Goal: Transaction & Acquisition: Purchase product/service

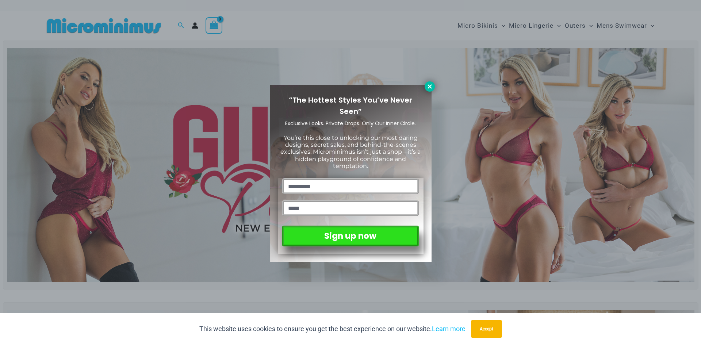
click at [427, 86] on icon at bounding box center [429, 86] width 7 height 7
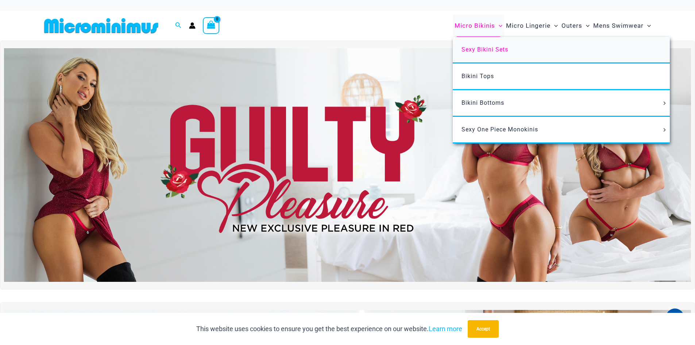
click at [488, 48] on span "Sexy Bikini Sets" at bounding box center [485, 49] width 47 height 7
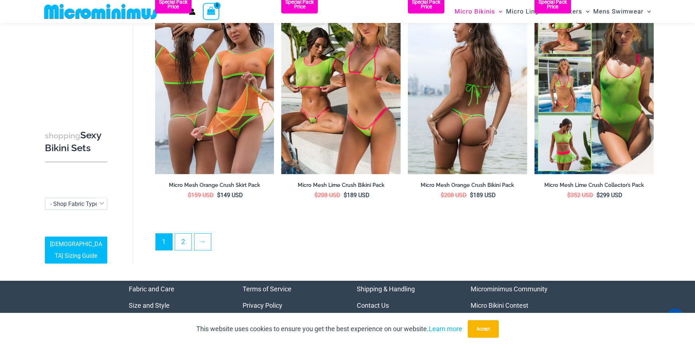
scroll to position [1746, 0]
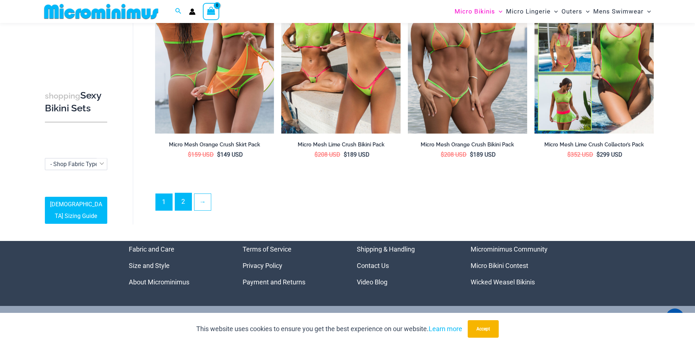
click at [184, 199] on link "2" at bounding box center [183, 201] width 16 height 17
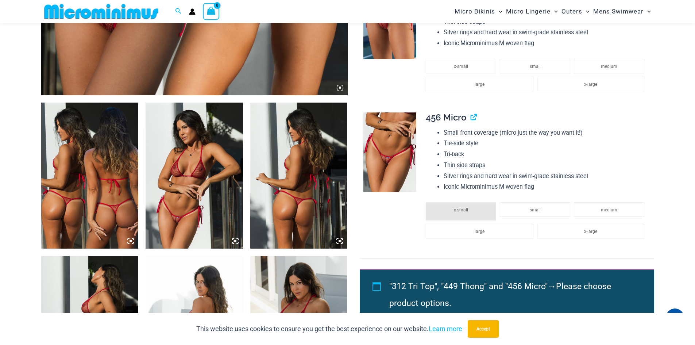
scroll to position [432, 0]
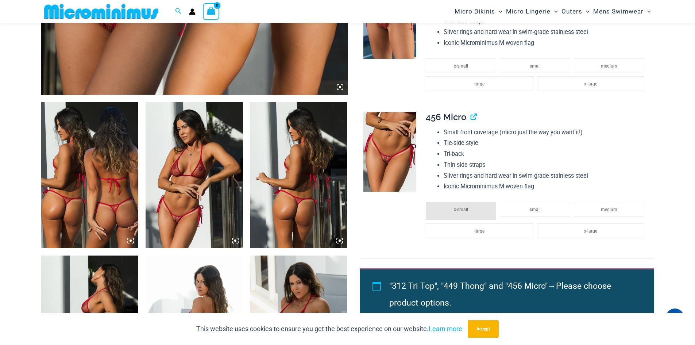
click at [204, 182] on img at bounding box center [194, 175] width 97 height 146
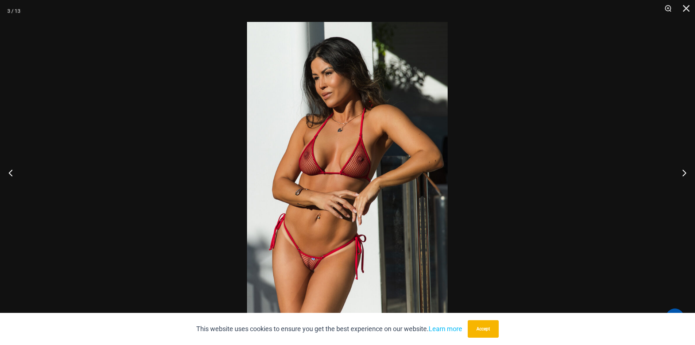
click at [340, 159] on img at bounding box center [347, 172] width 201 height 301
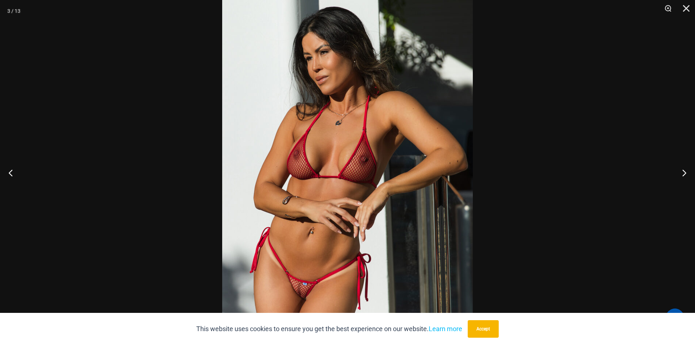
click at [340, 161] on img at bounding box center [347, 176] width 251 height 376
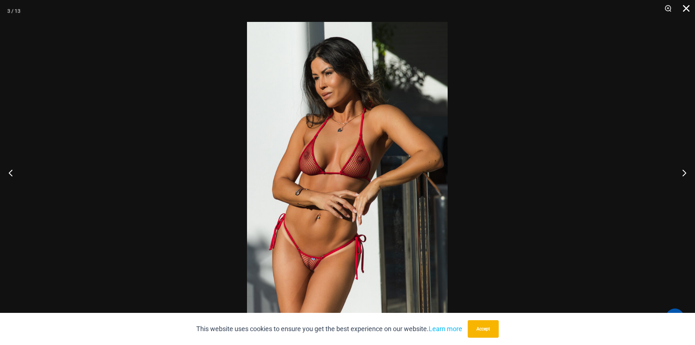
click at [688, 6] on button "Close" at bounding box center [684, 11] width 18 height 22
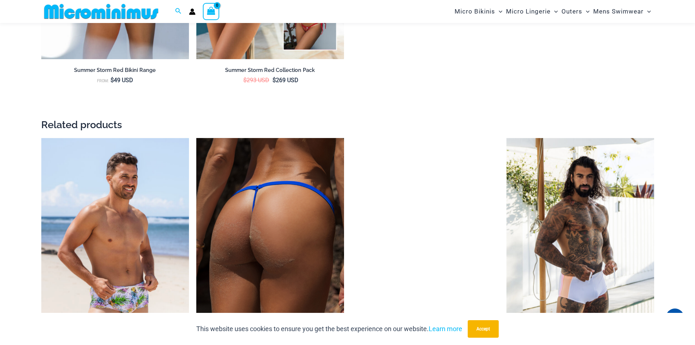
scroll to position [1344, 0]
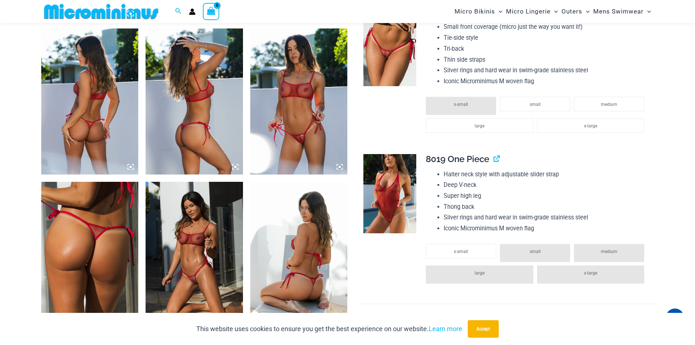
scroll to position [687, 0]
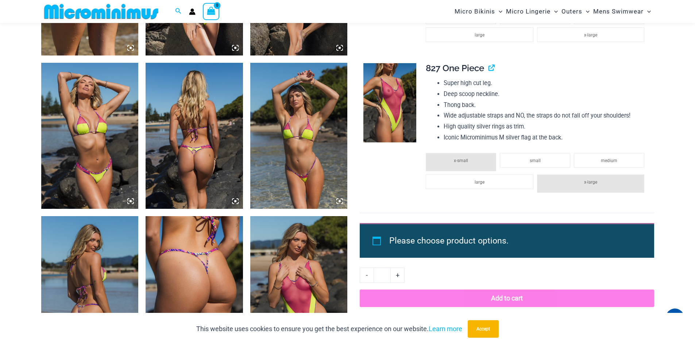
scroll to position [943, 0]
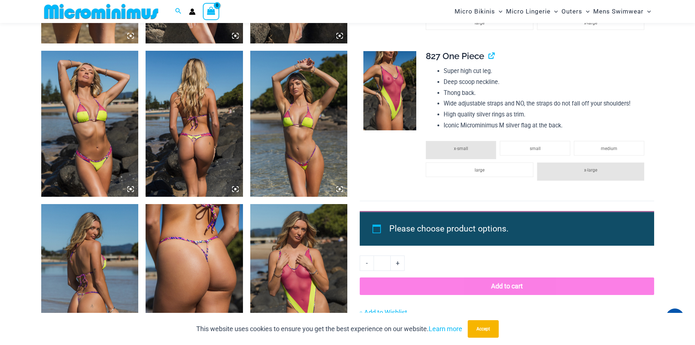
click at [315, 255] on img at bounding box center [298, 277] width 97 height 146
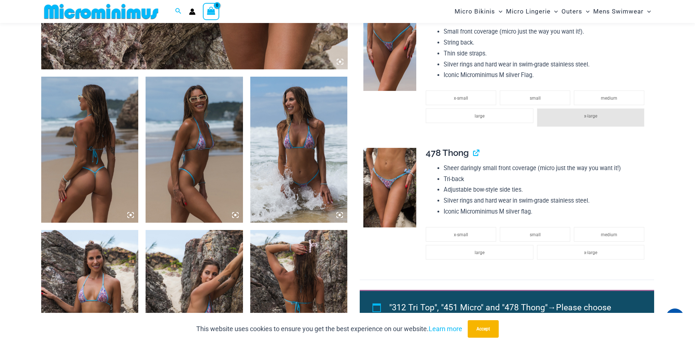
scroll to position [505, 0]
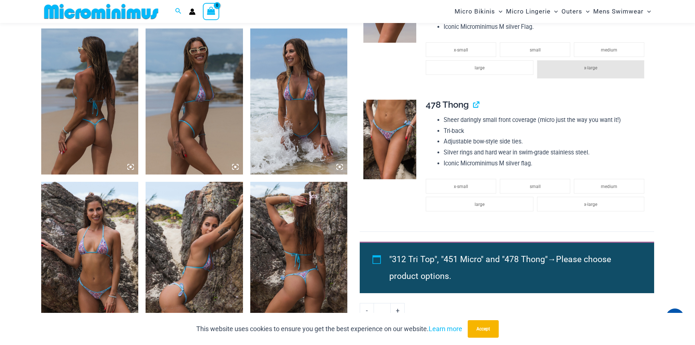
click at [290, 129] on img at bounding box center [298, 101] width 97 height 146
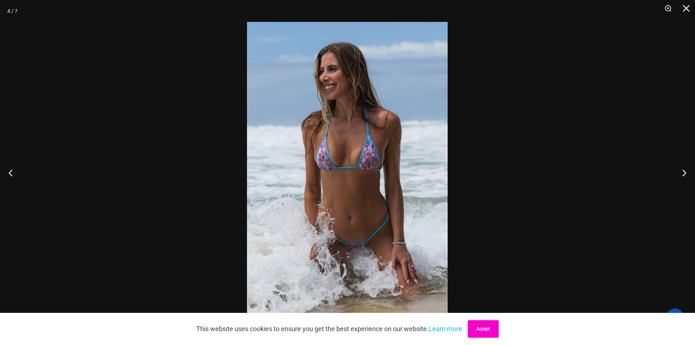
click at [490, 326] on button "Accept" at bounding box center [483, 329] width 31 height 18
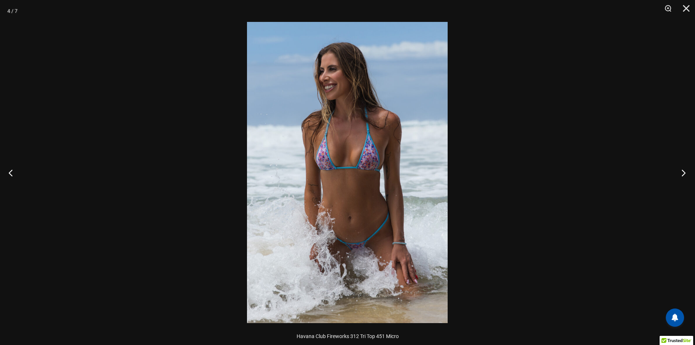
click at [686, 171] on button "Next" at bounding box center [681, 172] width 27 height 37
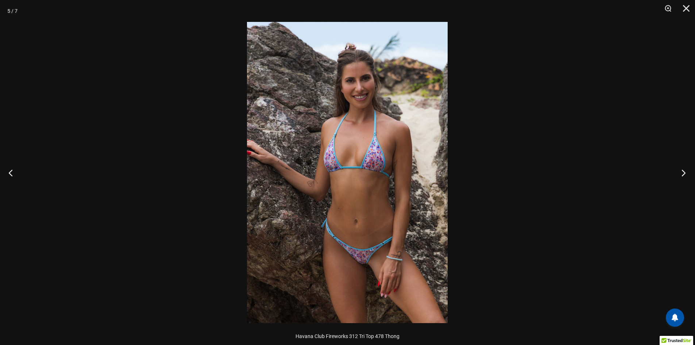
click at [687, 172] on button "Next" at bounding box center [681, 172] width 27 height 37
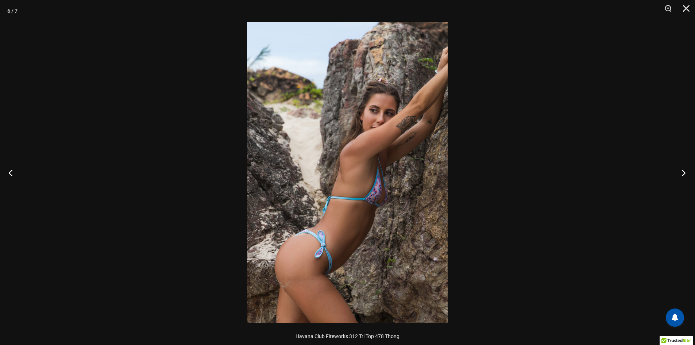
click at [687, 172] on button "Next" at bounding box center [681, 172] width 27 height 37
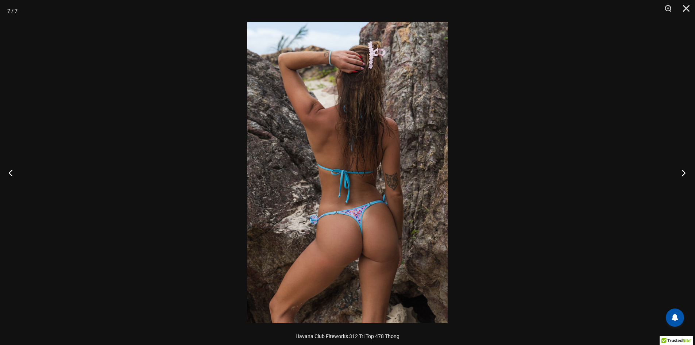
click at [687, 172] on button "Next" at bounding box center [681, 172] width 27 height 37
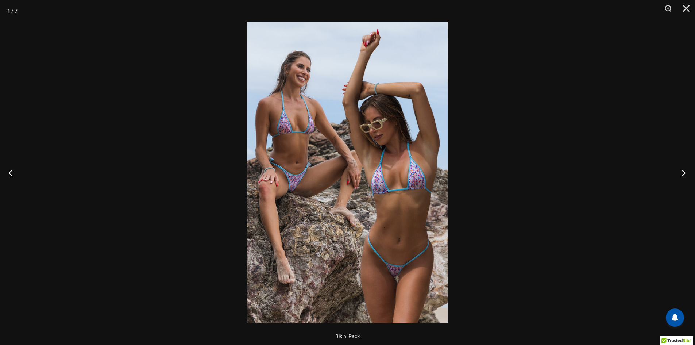
click at [687, 172] on button "Next" at bounding box center [681, 172] width 27 height 37
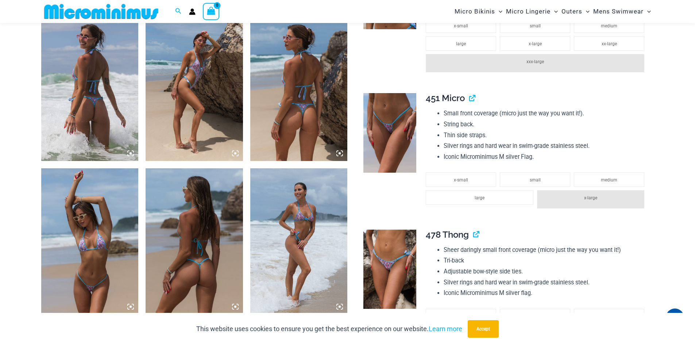
scroll to position [541, 0]
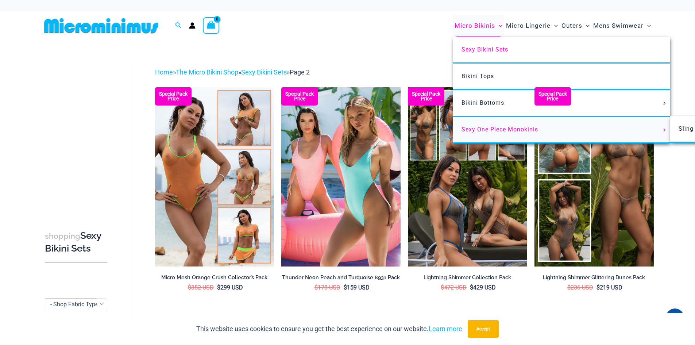
click at [495, 127] on span "Sexy One Piece Monokinis" at bounding box center [500, 129] width 77 height 7
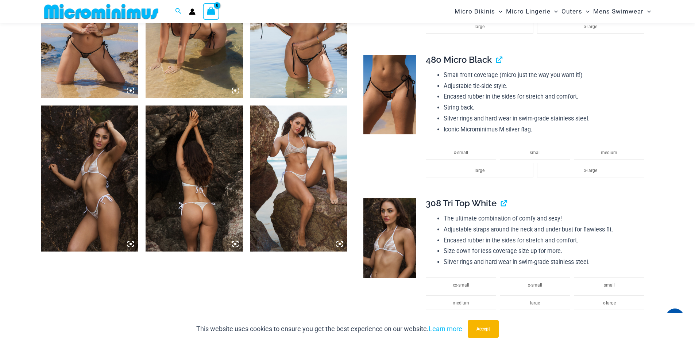
scroll to position [614, 0]
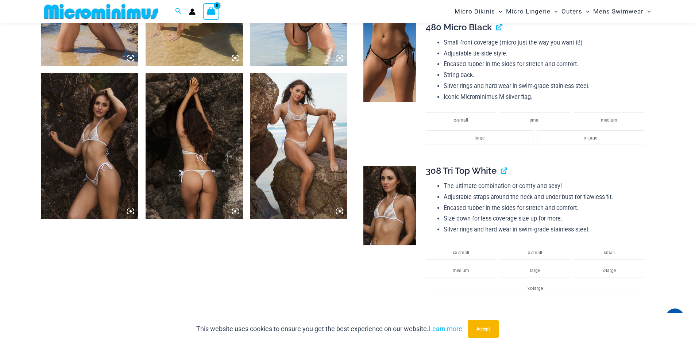
click at [97, 154] on img at bounding box center [89, 146] width 97 height 146
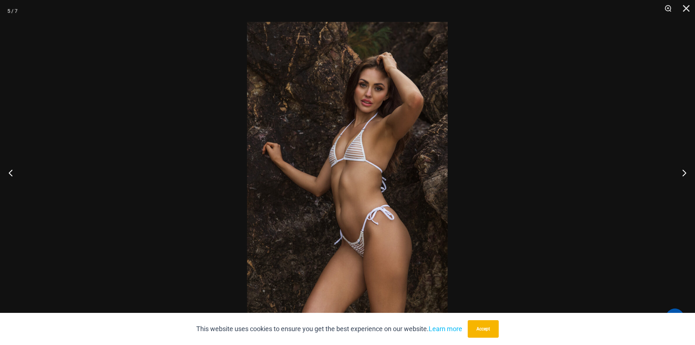
click at [495, 216] on div at bounding box center [347, 172] width 695 height 345
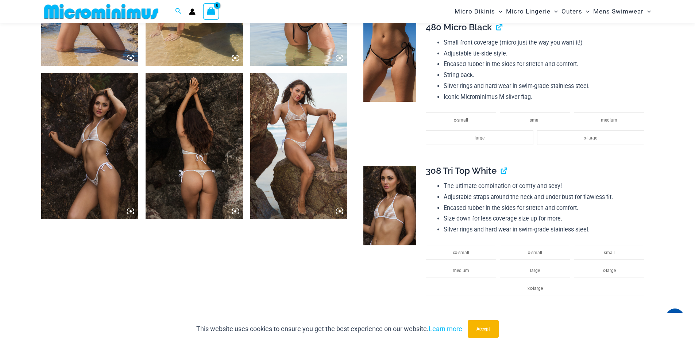
click at [289, 165] on img at bounding box center [298, 146] width 97 height 146
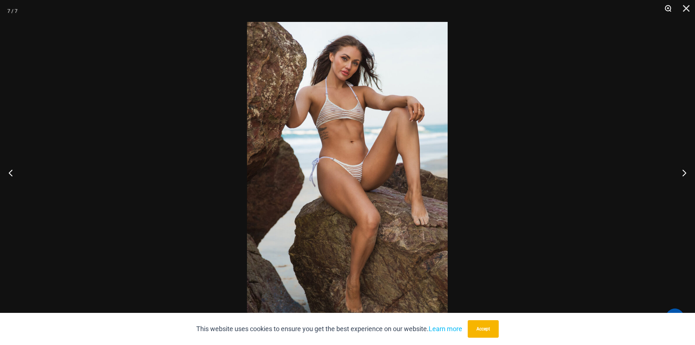
click at [670, 9] on button "Zoom" at bounding box center [666, 11] width 18 height 22
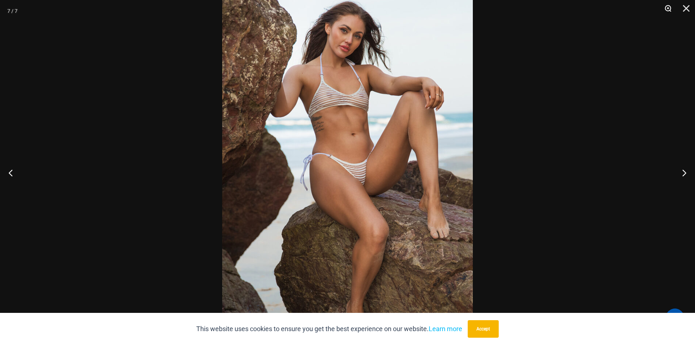
click at [670, 8] on button "Zoom" at bounding box center [666, 11] width 18 height 22
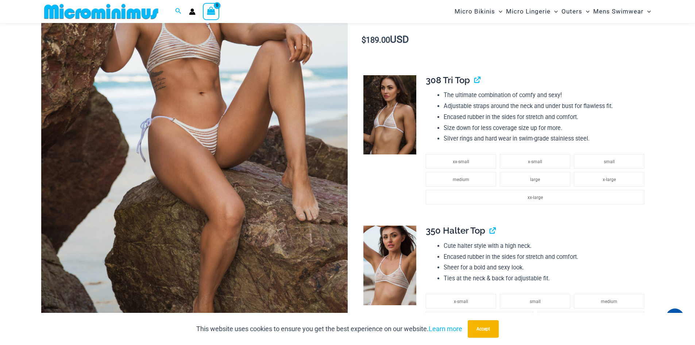
scroll to position [212, 0]
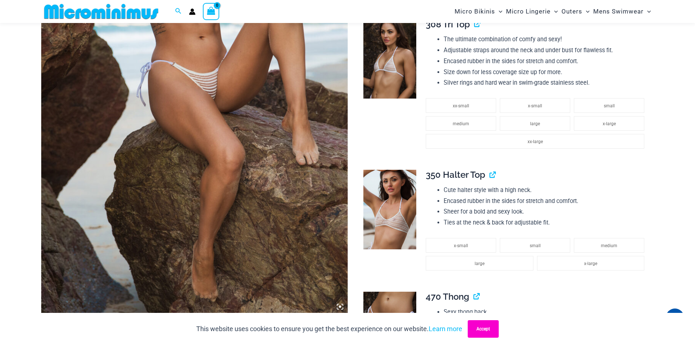
click at [491, 333] on button "Accept" at bounding box center [483, 329] width 31 height 18
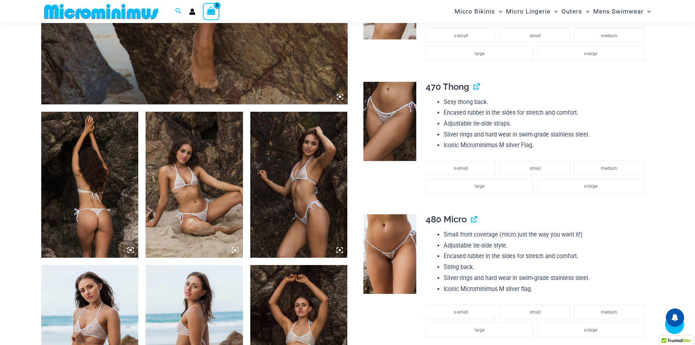
scroll to position [431, 0]
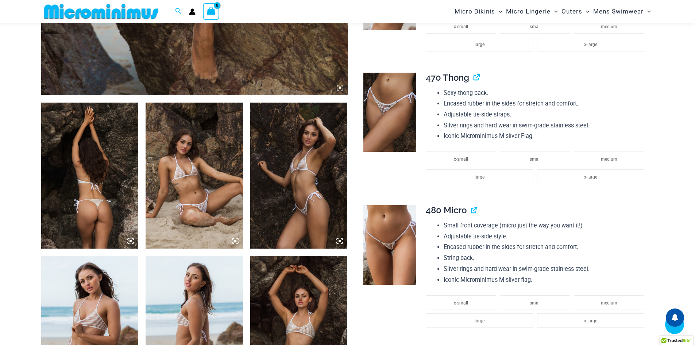
click at [236, 240] on icon at bounding box center [235, 241] width 7 height 7
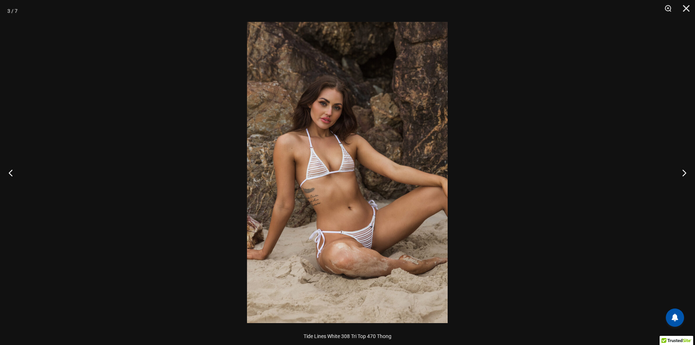
click at [357, 220] on img at bounding box center [347, 172] width 201 height 301
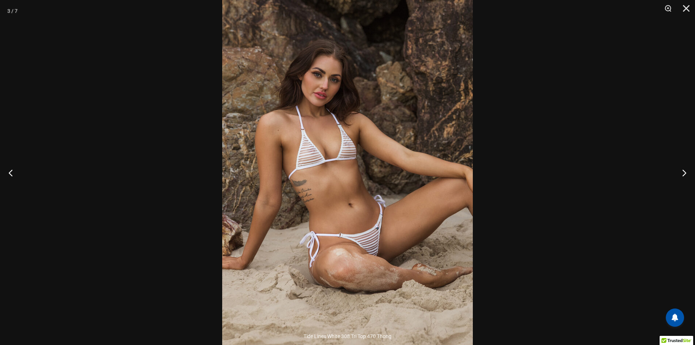
click at [359, 220] on img at bounding box center [347, 161] width 251 height 376
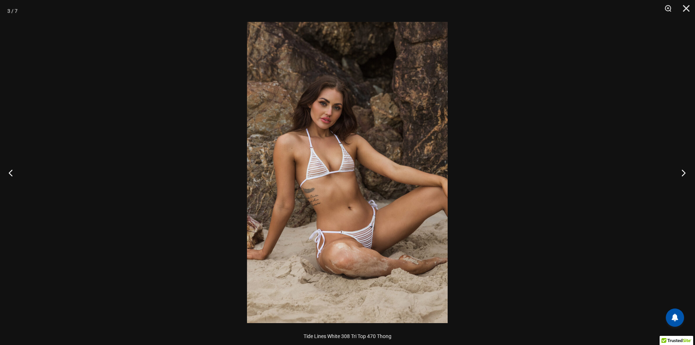
click at [687, 172] on button "Next" at bounding box center [681, 172] width 27 height 37
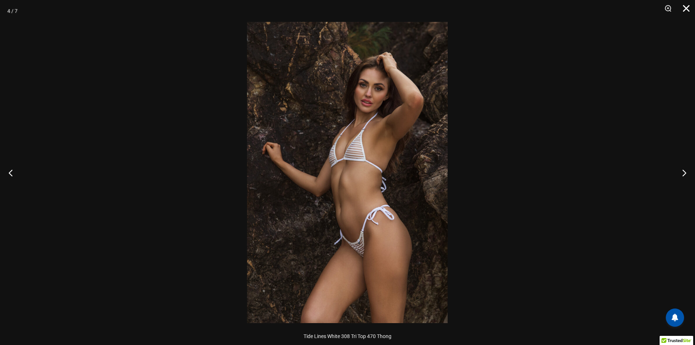
click at [689, 6] on button "Close" at bounding box center [684, 11] width 18 height 22
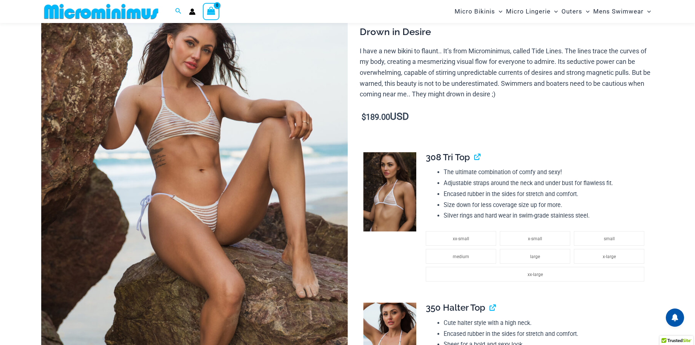
scroll to position [66, 0]
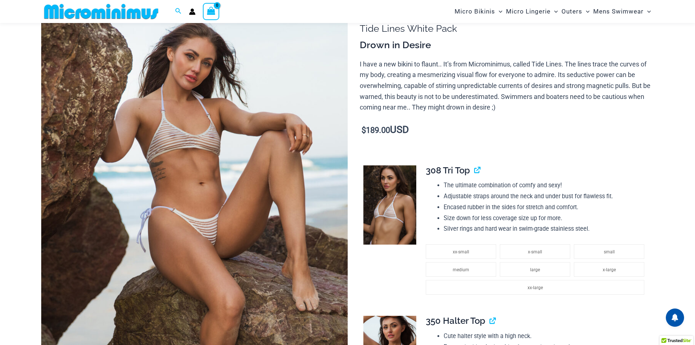
click at [190, 140] on img at bounding box center [194, 230] width 307 height 460
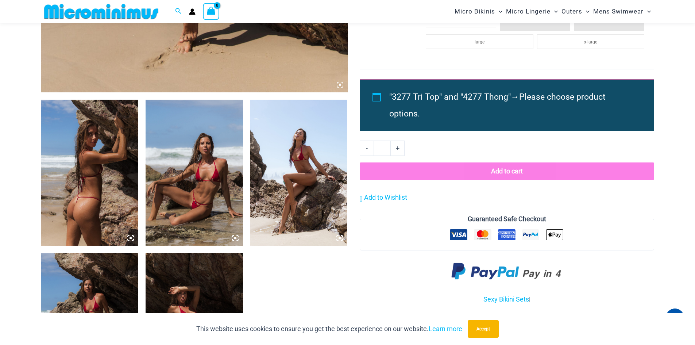
scroll to position [468, 0]
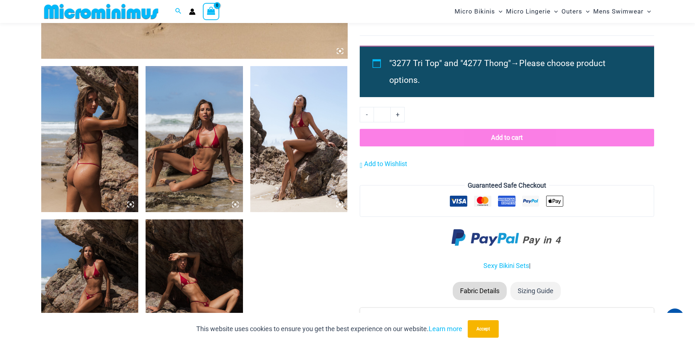
click at [210, 157] on img at bounding box center [194, 139] width 97 height 146
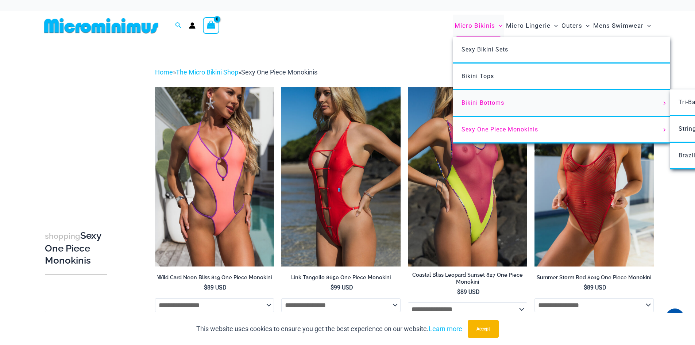
click at [474, 101] on span "Bikini Bottoms" at bounding box center [483, 102] width 43 height 7
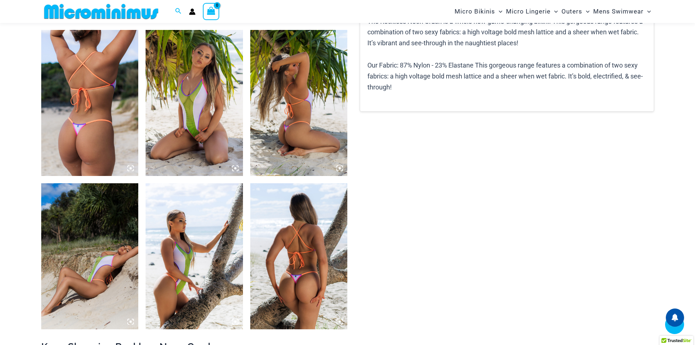
scroll to position [504, 0]
click at [223, 114] on img at bounding box center [194, 103] width 97 height 146
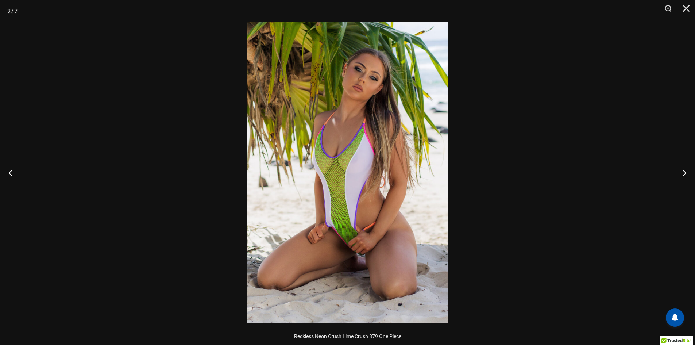
click at [356, 153] on img at bounding box center [347, 172] width 201 height 301
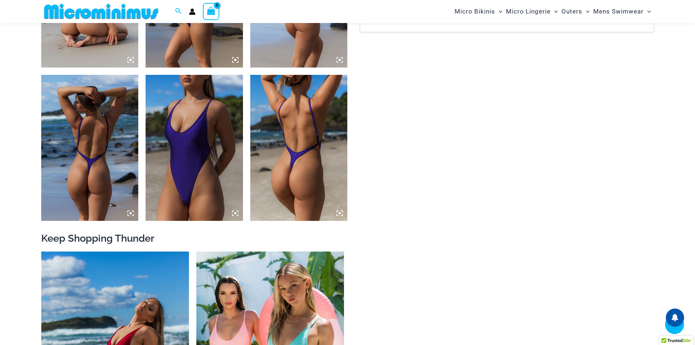
scroll to position [614, 0]
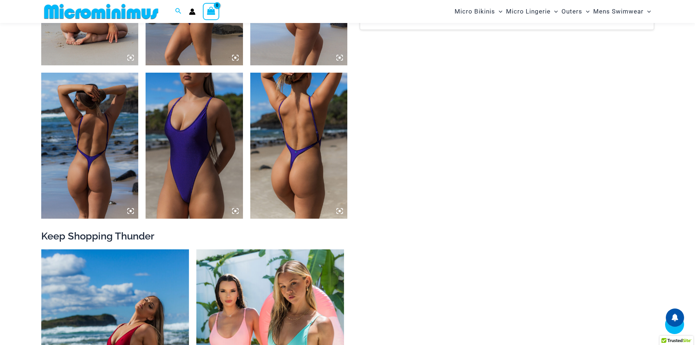
click at [190, 167] on img at bounding box center [194, 146] width 97 height 146
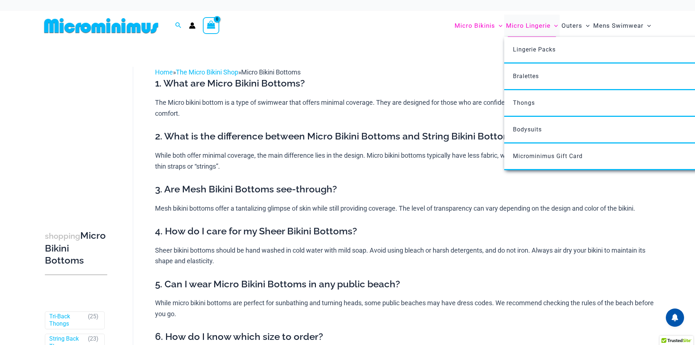
click at [526, 26] on span "Micro Lingerie" at bounding box center [528, 25] width 45 height 19
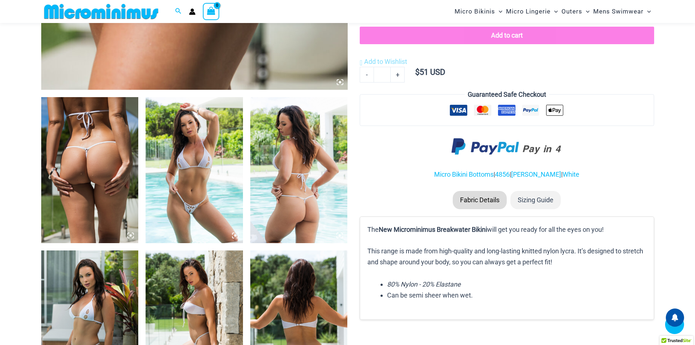
scroll to position [468, 0]
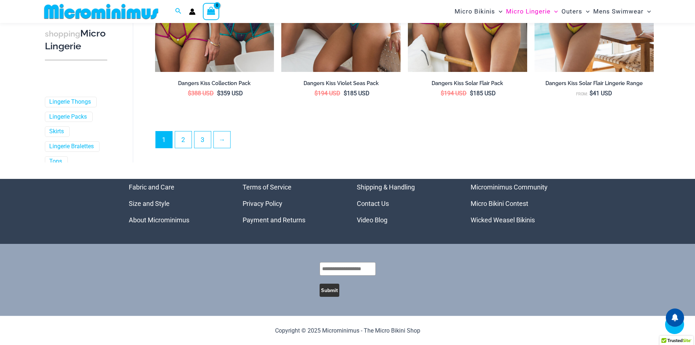
scroll to position [1977, 0]
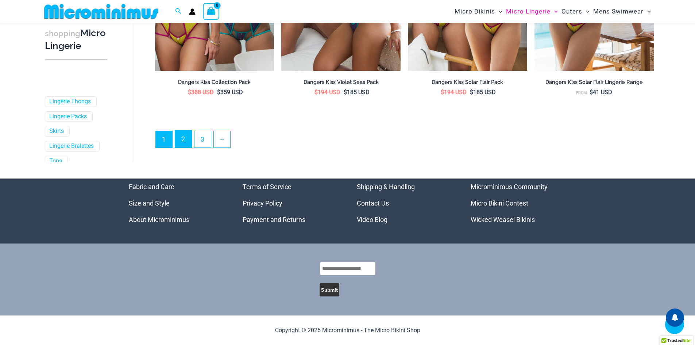
click at [186, 137] on link "2" at bounding box center [183, 138] width 16 height 17
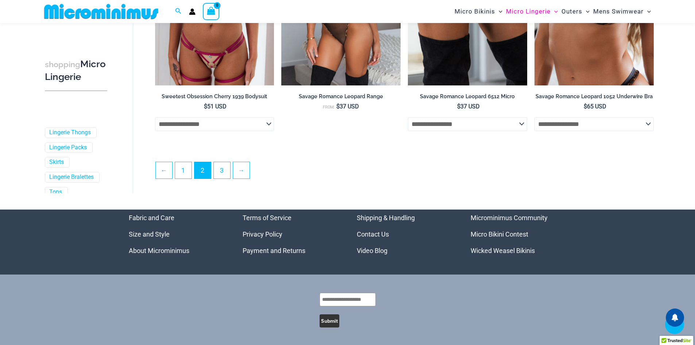
scroll to position [1956, 0]
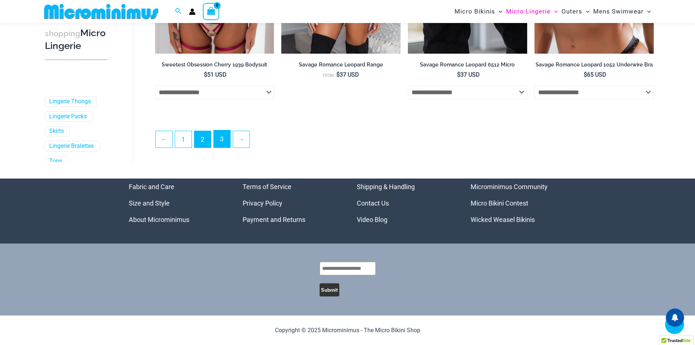
click at [225, 141] on link "3" at bounding box center [222, 138] width 16 height 17
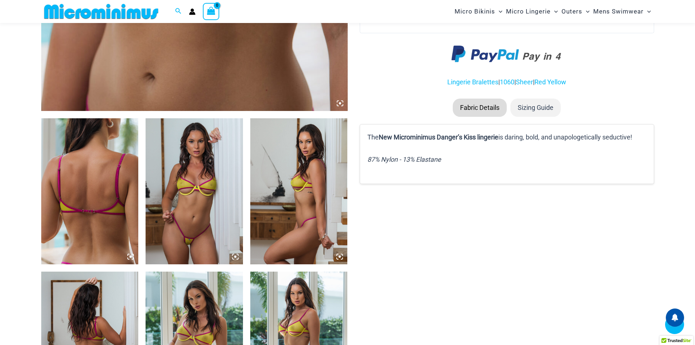
scroll to position [432, 0]
